Goal: Register for event/course

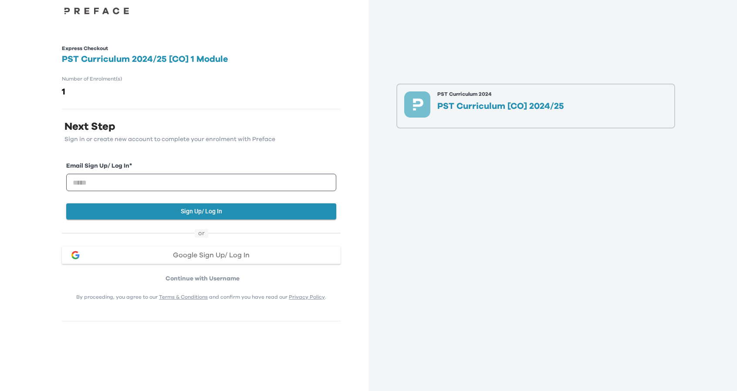
drag, startPoint x: 462, startPoint y: 112, endPoint x: 454, endPoint y: 108, distance: 8.4
click at [460, 111] on p "PST Curriculum [CO] 2024/25" at bounding box center [500, 106] width 127 height 9
drag, startPoint x: 451, startPoint y: 108, endPoint x: 405, endPoint y: 99, distance: 47.0
click at [437, 105] on div "PST Curriculum 2024 PST Curriculum [CO] 2024/25" at bounding box center [535, 105] width 263 height 29
click at [404, 98] on button "PST Curriculum 2024 PST Curriculum [CO] 2024/25" at bounding box center [535, 106] width 279 height 45
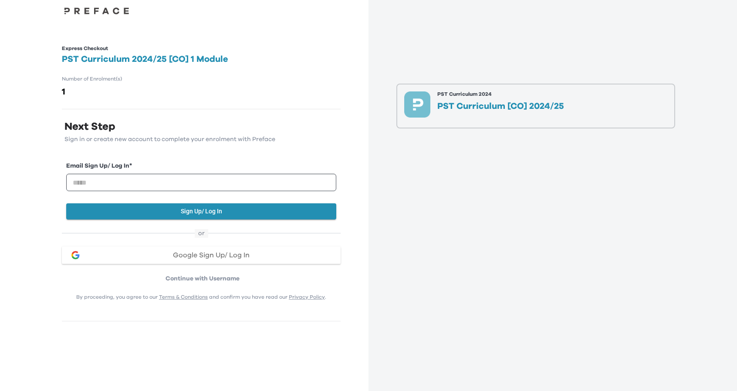
drag, startPoint x: 471, startPoint y: 99, endPoint x: 485, endPoint y: 101, distance: 14.1
click at [471, 99] on div "PST Curriculum 2024 PST Curriculum [CO] 2024/25" at bounding box center [500, 105] width 127 height 29
drag, startPoint x: 485, startPoint y: 101, endPoint x: 462, endPoint y: 104, distance: 22.4
click at [478, 106] on p "PST Curriculum [CO] 2024/25" at bounding box center [500, 106] width 127 height 9
drag, startPoint x: 465, startPoint y: 95, endPoint x: 417, endPoint y: 91, distance: 47.7
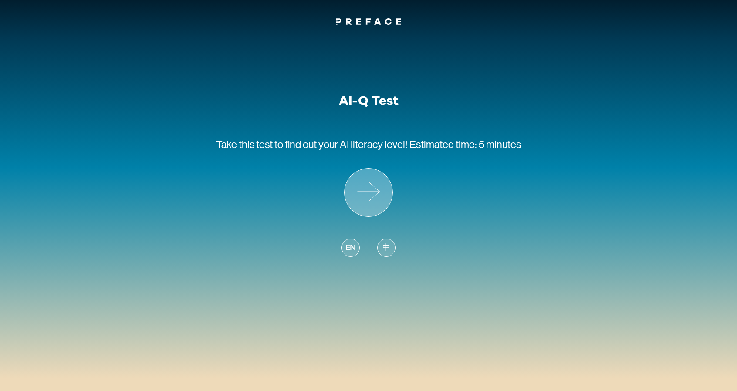
click at [376, 192] on icon at bounding box center [368, 192] width 48 height 48
